Goal: Transaction & Acquisition: Purchase product/service

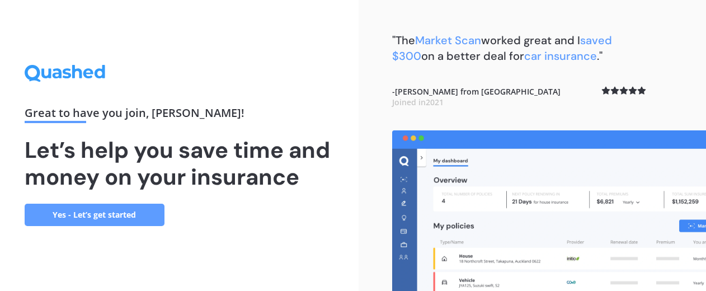
click at [92, 218] on link "Yes - Let’s get started" at bounding box center [95, 215] width 140 height 22
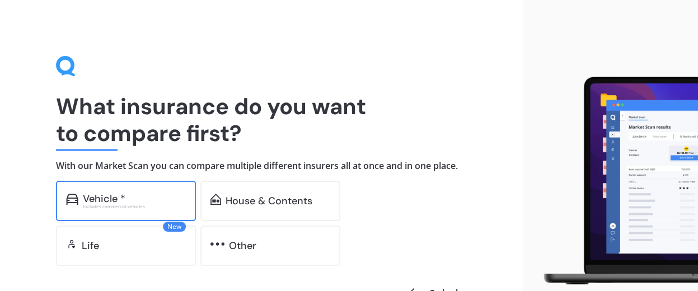
click at [130, 205] on div "Excludes commercial vehicles" at bounding box center [134, 206] width 103 height 4
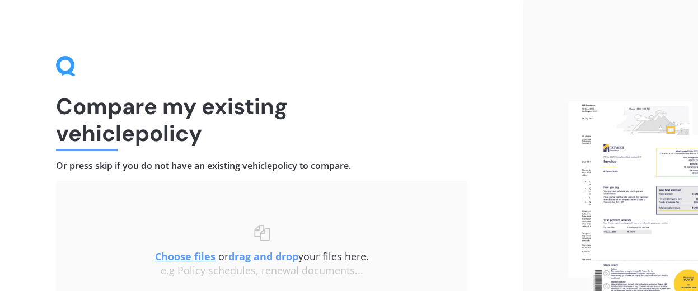
click at [199, 254] on u "Choose files" at bounding box center [185, 256] width 60 height 13
click at [275, 260] on b "drag and drop" at bounding box center [263, 256] width 70 height 13
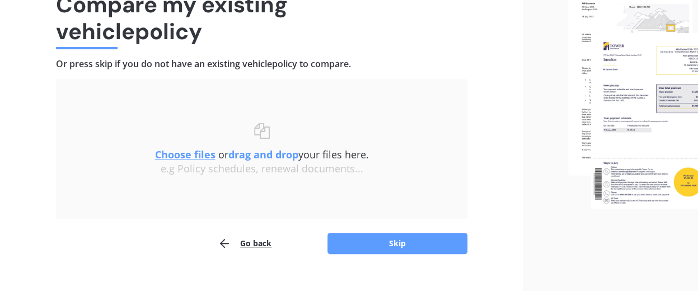
scroll to position [121, 0]
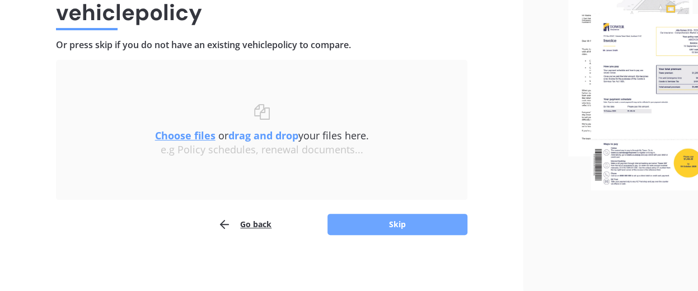
click at [412, 224] on button "Skip" at bounding box center [397, 224] width 140 height 21
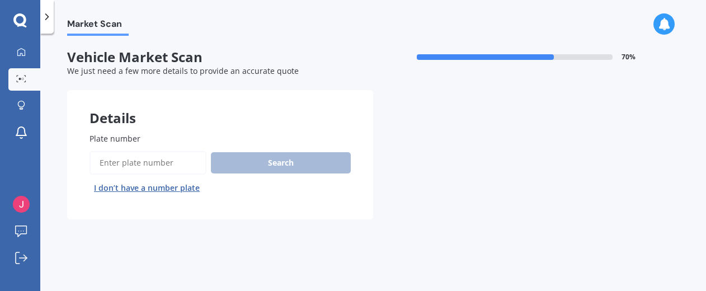
click at [101, 162] on input "Plate number" at bounding box center [148, 163] width 117 height 24
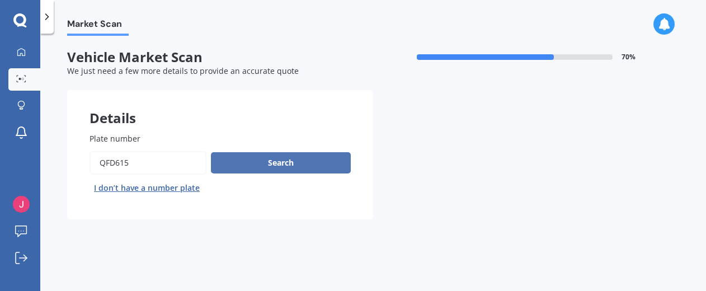
type input "QFD615"
click at [290, 158] on button "Search" at bounding box center [281, 162] width 140 height 21
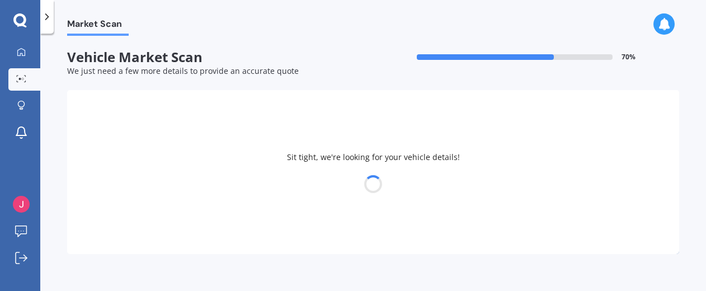
select select "TOYOTA"
select select "COROLLA"
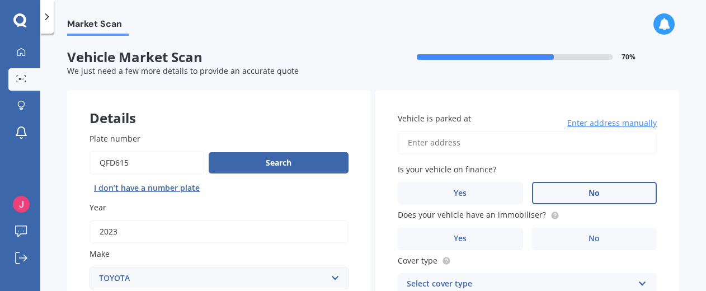
click at [603, 192] on label "No" at bounding box center [594, 193] width 125 height 22
click at [0, 0] on input "No" at bounding box center [0, 0] width 0 height 0
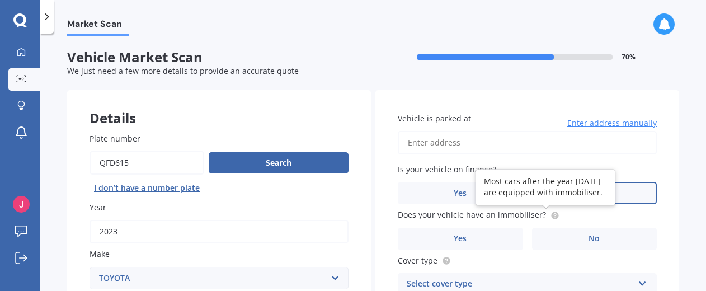
click at [551, 213] on circle at bounding box center [554, 215] width 7 height 7
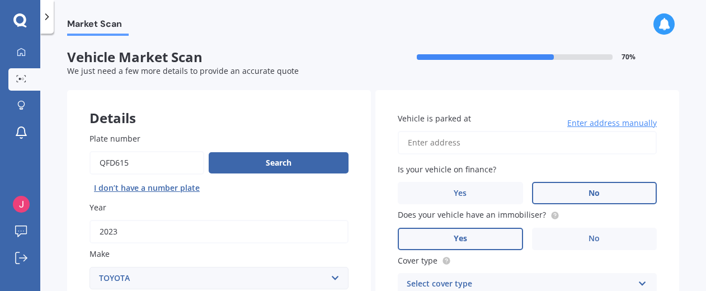
click at [448, 242] on label "Yes" at bounding box center [460, 239] width 125 height 22
click at [0, 0] on input "Yes" at bounding box center [0, 0] width 0 height 0
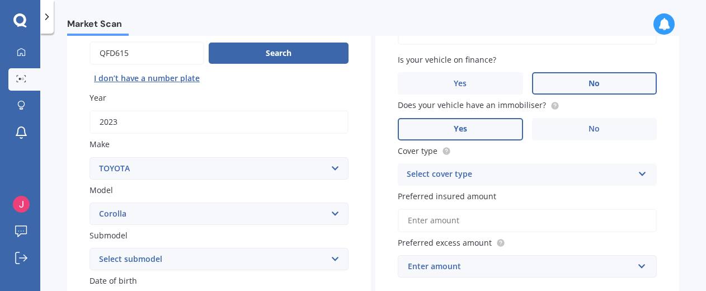
scroll to position [112, 0]
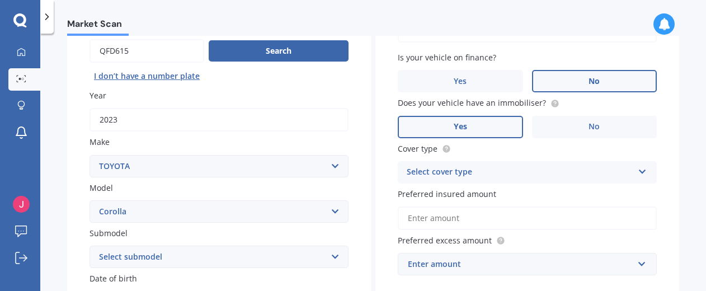
click at [639, 172] on icon at bounding box center [643, 170] width 10 height 8
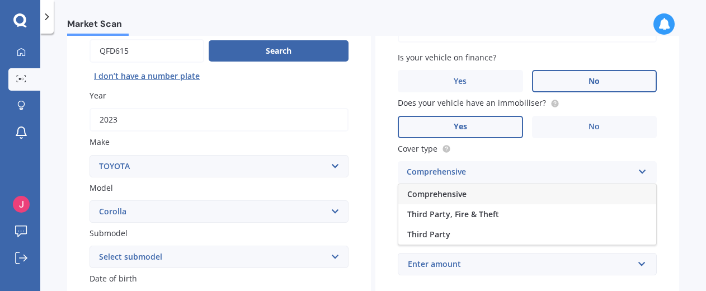
click at [431, 194] on span "Comprehensive" at bounding box center [436, 194] width 59 height 11
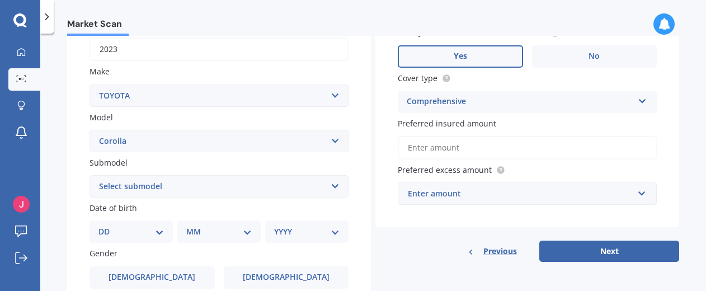
scroll to position [224, 0]
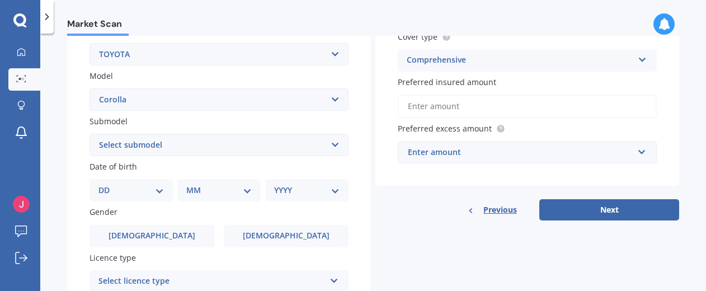
click at [332, 144] on select "Select submodel (All other) Axio Diesel [PERSON_NAME] 2WD [PERSON_NAME] 4WD FXG…" at bounding box center [219, 145] width 259 height 22
select select "GLX SEDAN"
click at [90, 134] on select "Select submodel (All other) Axio Diesel [PERSON_NAME] 2WD [PERSON_NAME] 4WD FXG…" at bounding box center [219, 145] width 259 height 22
click at [342, 147] on select "Select submodel (All other) Axio Diesel [PERSON_NAME] 2WD [PERSON_NAME] 4WD FXG…" at bounding box center [219, 145] width 259 height 22
click at [157, 193] on select "DD 01 02 03 04 05 06 07 08 09 10 11 12 13 14 15 16 17 18 19 20 21 22 23 24 25 2…" at bounding box center [130, 190] width 65 height 12
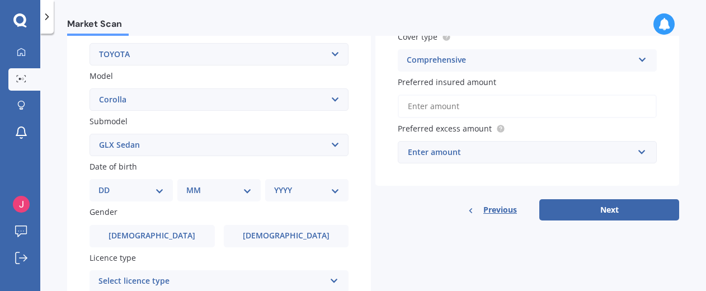
select select "21"
click at [107, 185] on select "DD 01 02 03 04 05 06 07 08 09 10 11 12 13 14 15 16 17 18 19 20 21 22 23 24 25 2…" at bounding box center [130, 190] width 65 height 12
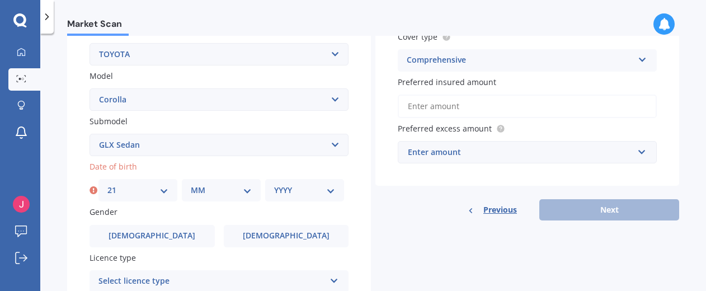
click at [247, 191] on select "MM 01 02 03 04 05 06 07 08 09 10 11 12" at bounding box center [221, 190] width 61 height 12
select select "01"
click at [191, 185] on select "MM 01 02 03 04 05 06 07 08 09 10 11 12" at bounding box center [221, 190] width 61 height 12
click at [304, 192] on select "YYYY 2025 2024 2023 2022 2021 2020 2019 2018 2017 2016 2015 2014 2013 2012 2011…" at bounding box center [304, 190] width 61 height 12
click at [326, 190] on select "YYYY 2025 2024 2023 2022 2021 2020 2019 2018 2017 2016 2015 2014 2013 2012 2011…" at bounding box center [304, 190] width 61 height 12
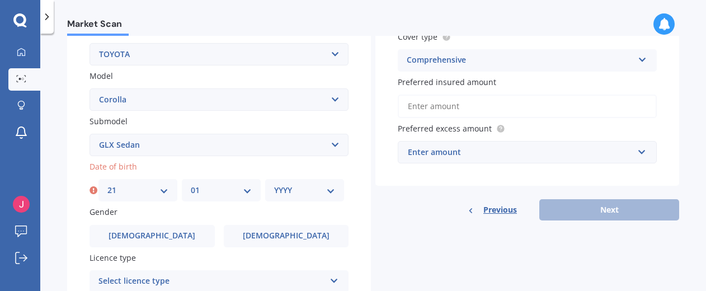
click at [300, 192] on select "YYYY 2025 2024 2023 2022 2021 2020 2019 2018 2017 2016 2015 2014 2013 2012 2011…" at bounding box center [304, 190] width 61 height 12
select select "1949"
click at [274, 185] on select "YYYY 2025 2024 2023 2022 2021 2020 2019 2018 2017 2016 2015 2014 2013 2012 2011…" at bounding box center [304, 190] width 61 height 12
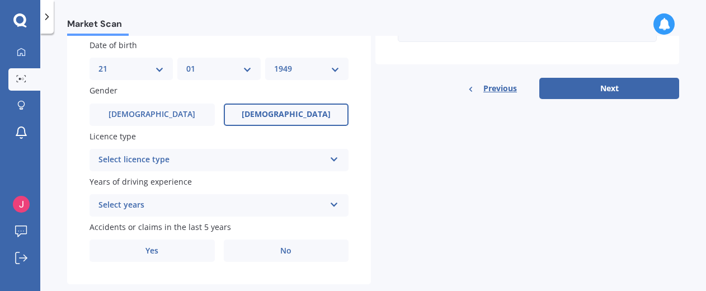
scroll to position [369, 0]
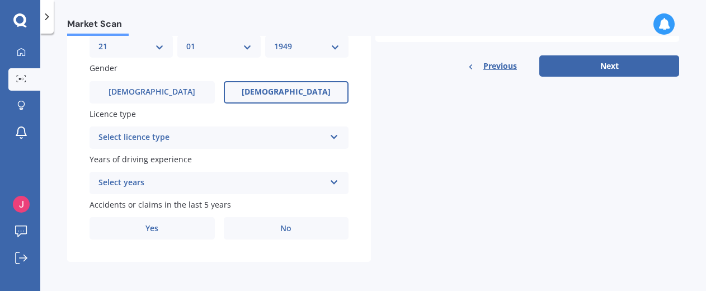
click at [312, 93] on label "[DEMOGRAPHIC_DATA]" at bounding box center [286, 92] width 125 height 22
click at [0, 0] on input "[DEMOGRAPHIC_DATA]" at bounding box center [0, 0] width 0 height 0
click at [332, 137] on icon at bounding box center [335, 135] width 10 height 8
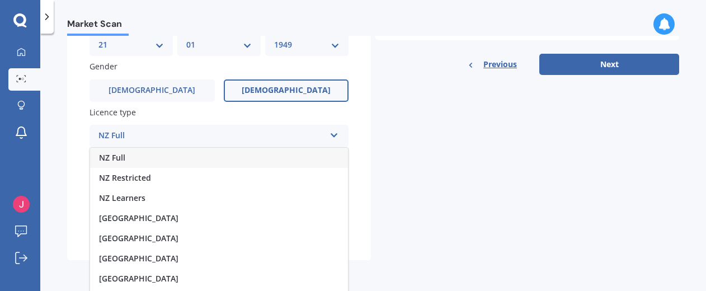
click at [144, 161] on div "NZ Full" at bounding box center [219, 158] width 258 height 20
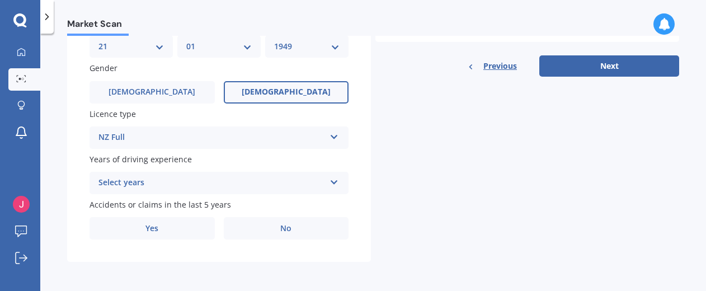
click at [334, 181] on icon at bounding box center [335, 180] width 10 height 8
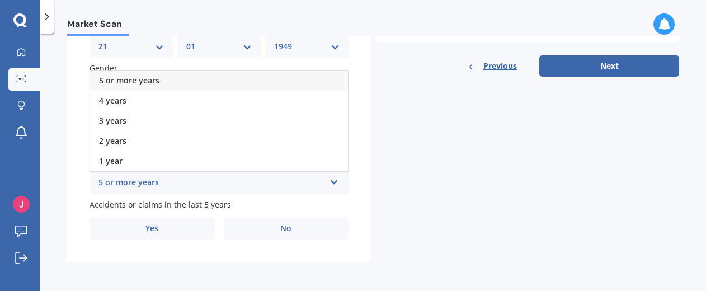
click at [168, 79] on div "5 or more years" at bounding box center [219, 81] width 258 height 20
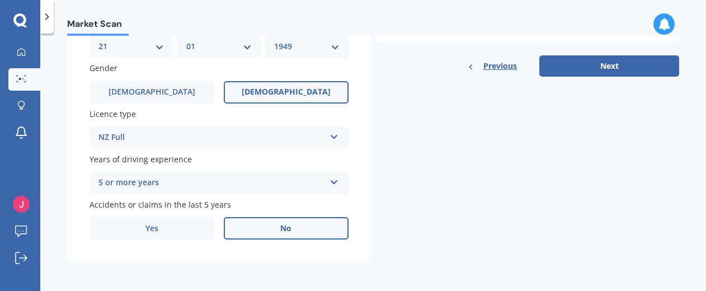
click at [281, 228] on span "No" at bounding box center [285, 229] width 11 height 10
click at [0, 0] on input "No" at bounding box center [0, 0] width 0 height 0
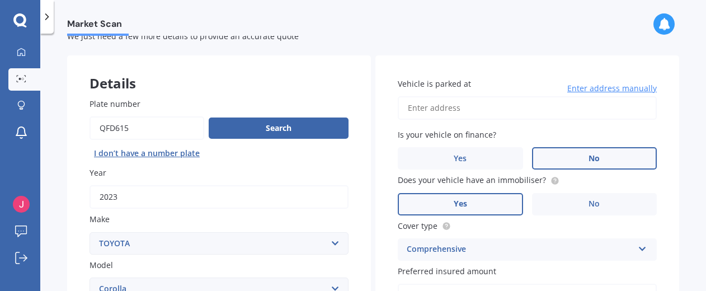
scroll to position [34, 0]
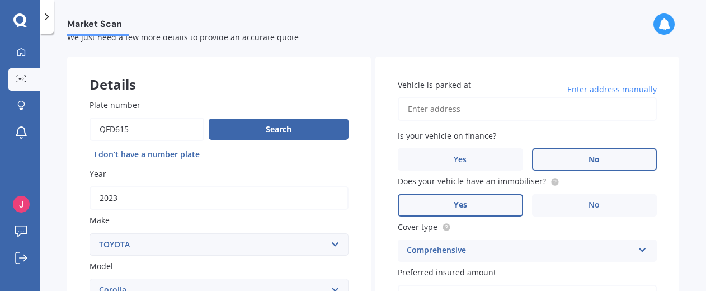
click at [443, 106] on input "Vehicle is parked at" at bounding box center [527, 109] width 259 height 24
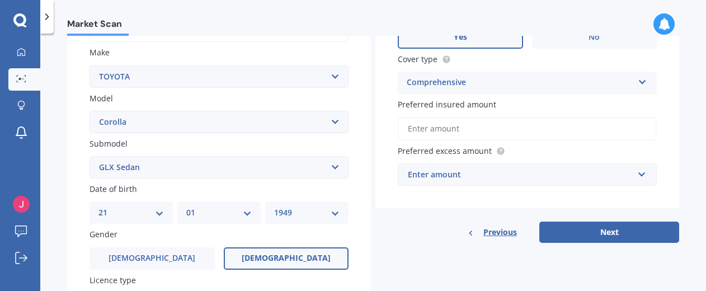
scroll to position [257, 0]
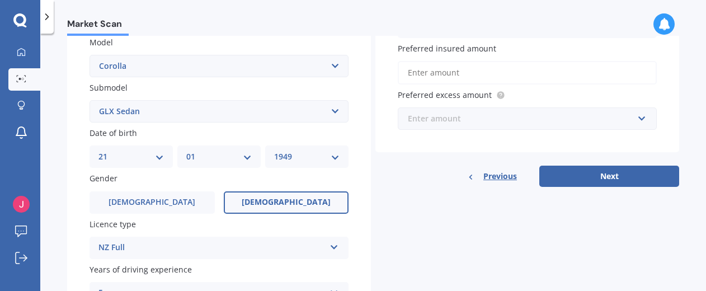
click at [635, 121] on input "text" at bounding box center [523, 118] width 249 height 21
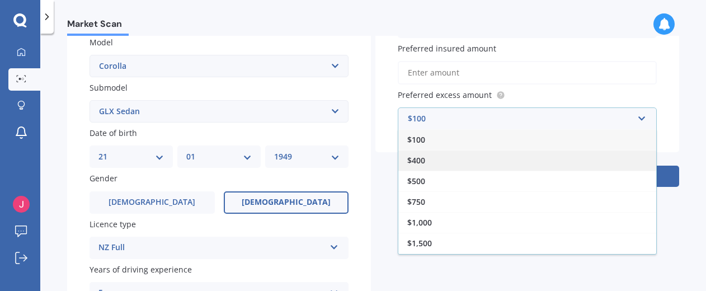
click at [409, 162] on span "$400" at bounding box center [416, 160] width 18 height 11
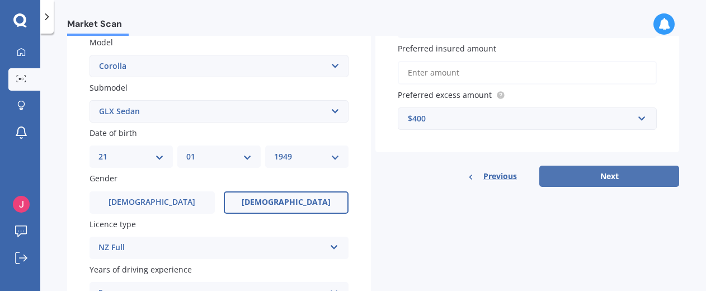
click at [598, 177] on button "Next" at bounding box center [609, 176] width 140 height 21
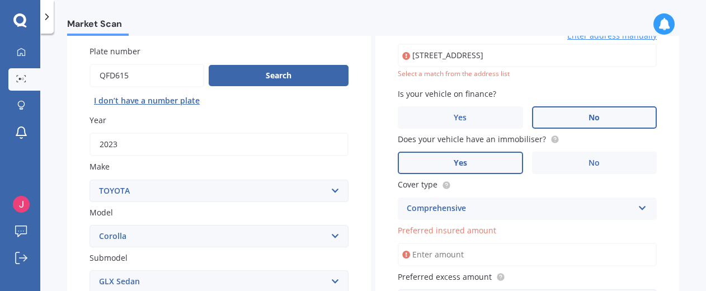
scroll to position [76, 0]
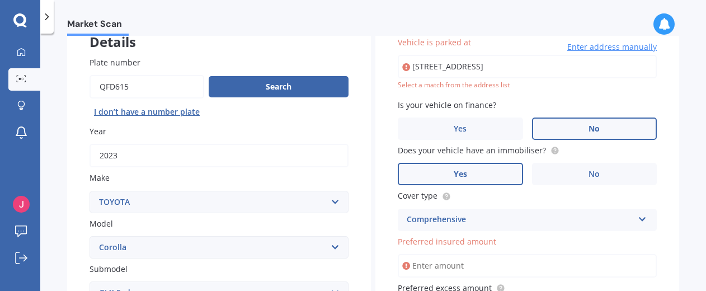
click at [598, 70] on input "[STREET_ADDRESS]" at bounding box center [527, 67] width 259 height 24
click at [545, 64] on input "[STREET_ADDRESS]" at bounding box center [527, 67] width 259 height 24
type input "[STREET_ADDRESS]"
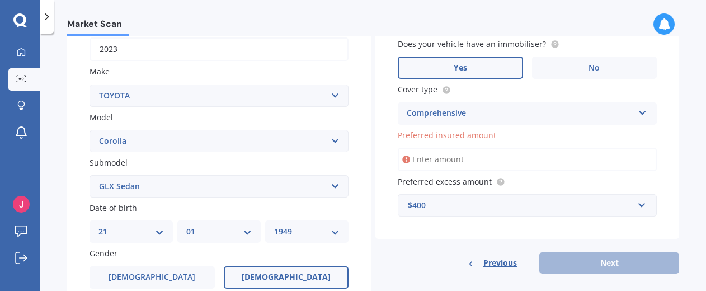
scroll to position [188, 0]
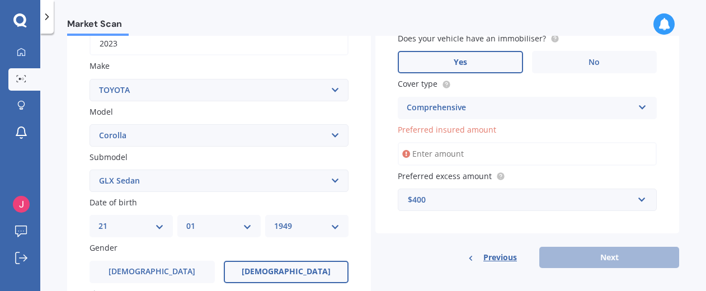
click at [640, 111] on div "Comprehensive Comprehensive Third Party, Fire & Theft Third Party" at bounding box center [527, 108] width 259 height 22
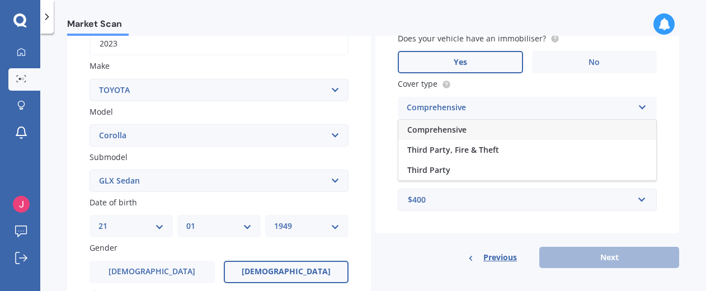
click at [459, 129] on span "Comprehensive" at bounding box center [436, 129] width 59 height 11
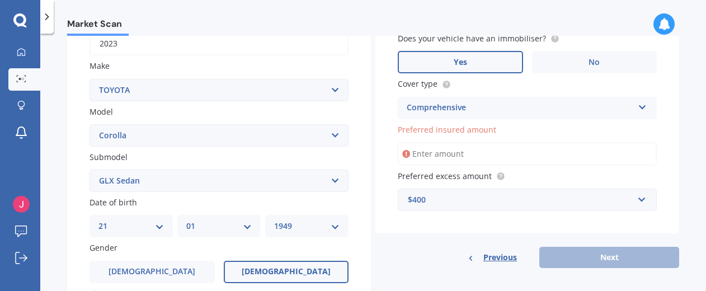
click at [416, 157] on input "Preferred insured amount" at bounding box center [527, 154] width 259 height 24
click at [403, 153] on icon at bounding box center [406, 153] width 8 height 11
click at [412, 154] on input "Preferred insured amount" at bounding box center [527, 154] width 259 height 24
click at [602, 254] on div "Previous Next" at bounding box center [527, 257] width 304 height 21
click at [490, 255] on span "Previous" at bounding box center [500, 257] width 34 height 17
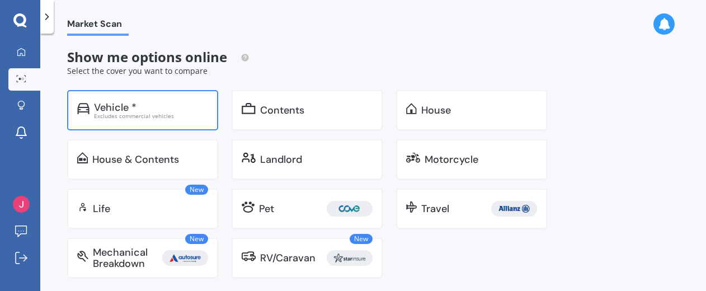
click at [187, 116] on div "Excludes commercial vehicles" at bounding box center [151, 116] width 114 height 6
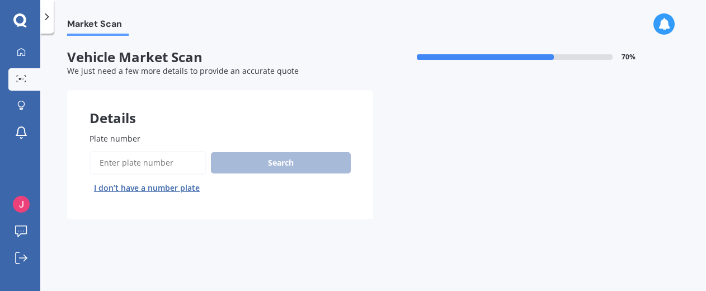
click at [166, 168] on input "Plate number" at bounding box center [148, 163] width 117 height 24
type input "QFD615"
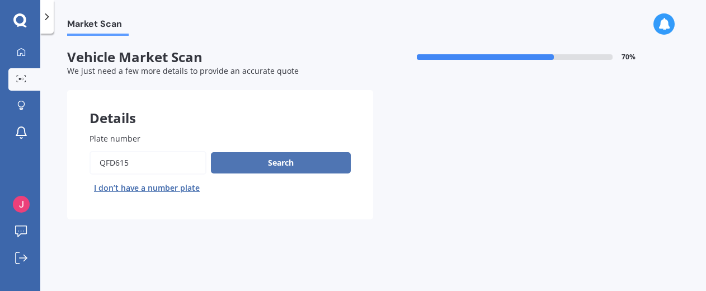
click at [251, 166] on button "Search" at bounding box center [281, 162] width 140 height 21
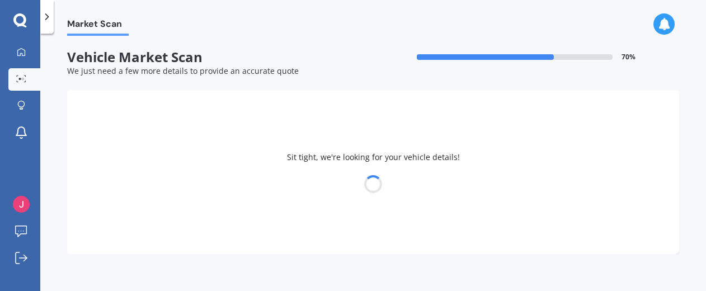
select select "TOYOTA"
select select "COROLLA"
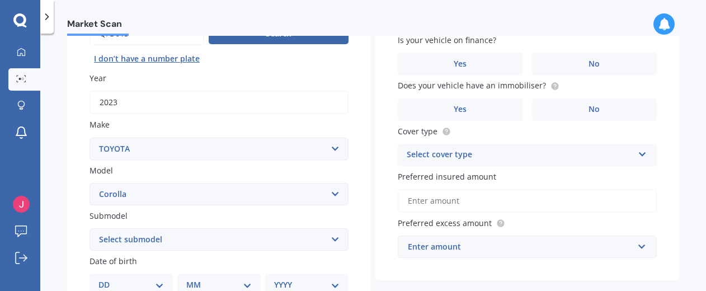
scroll to position [112, 0]
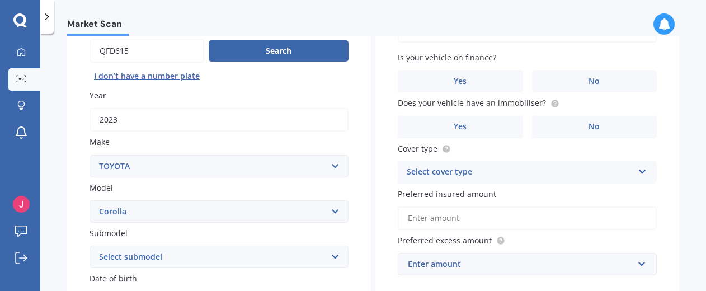
scroll to position [20, 0]
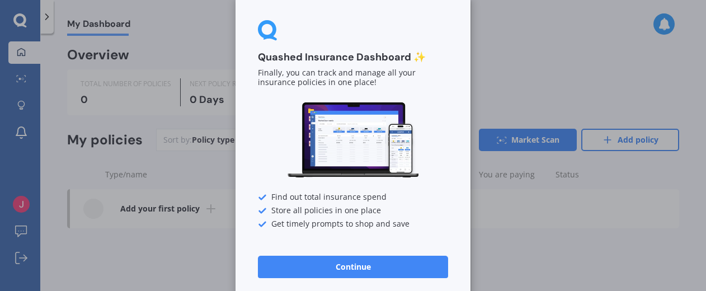
scroll to position [27, 0]
